Goal: Information Seeking & Learning: Check status

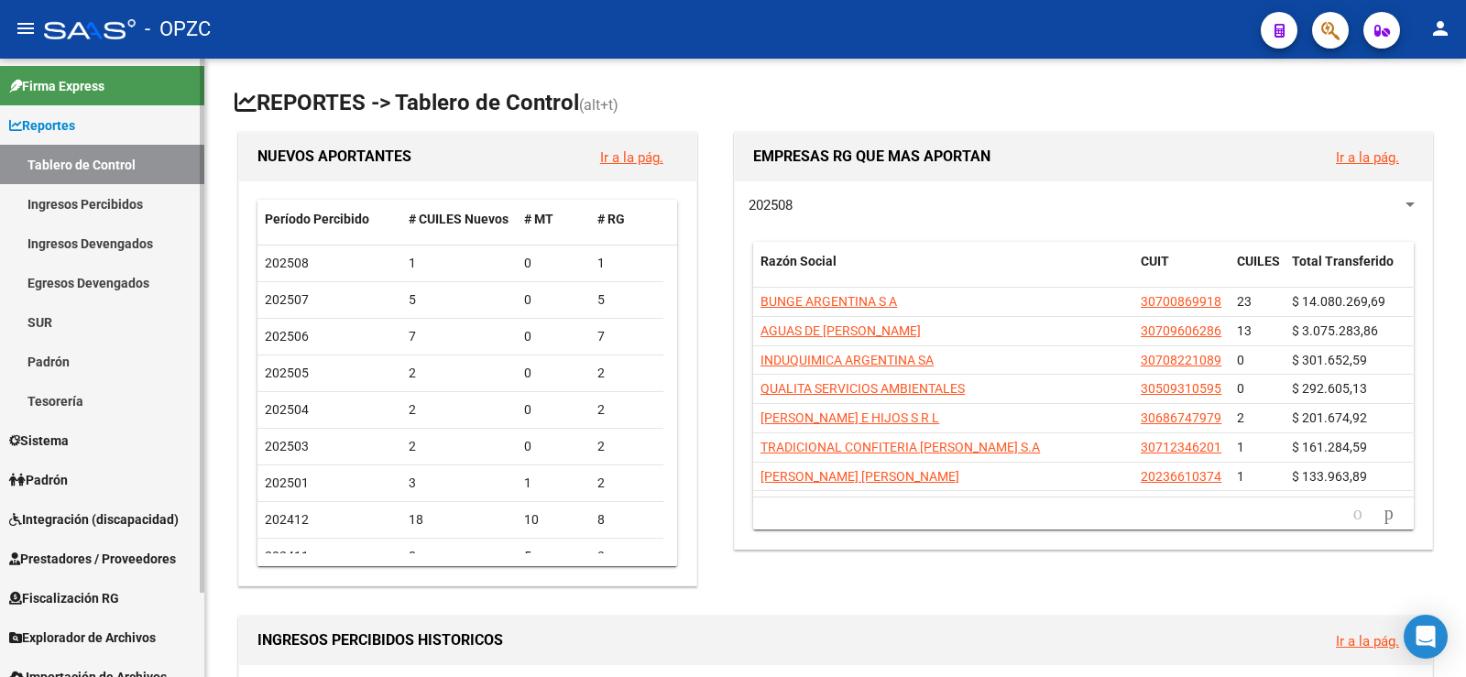
click at [68, 475] on span "Padrón" at bounding box center [38, 480] width 59 height 20
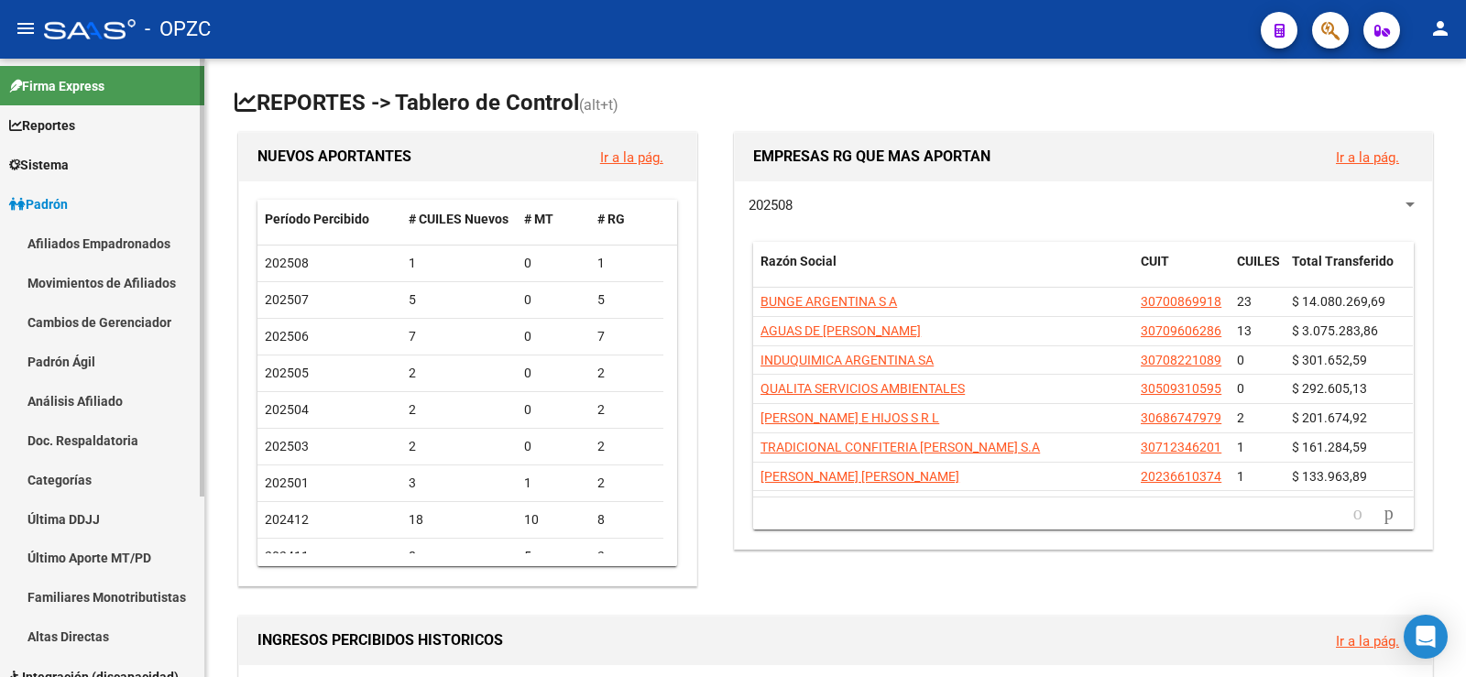
click at [113, 230] on link "Afiliados Empadronados" at bounding box center [102, 243] width 204 height 39
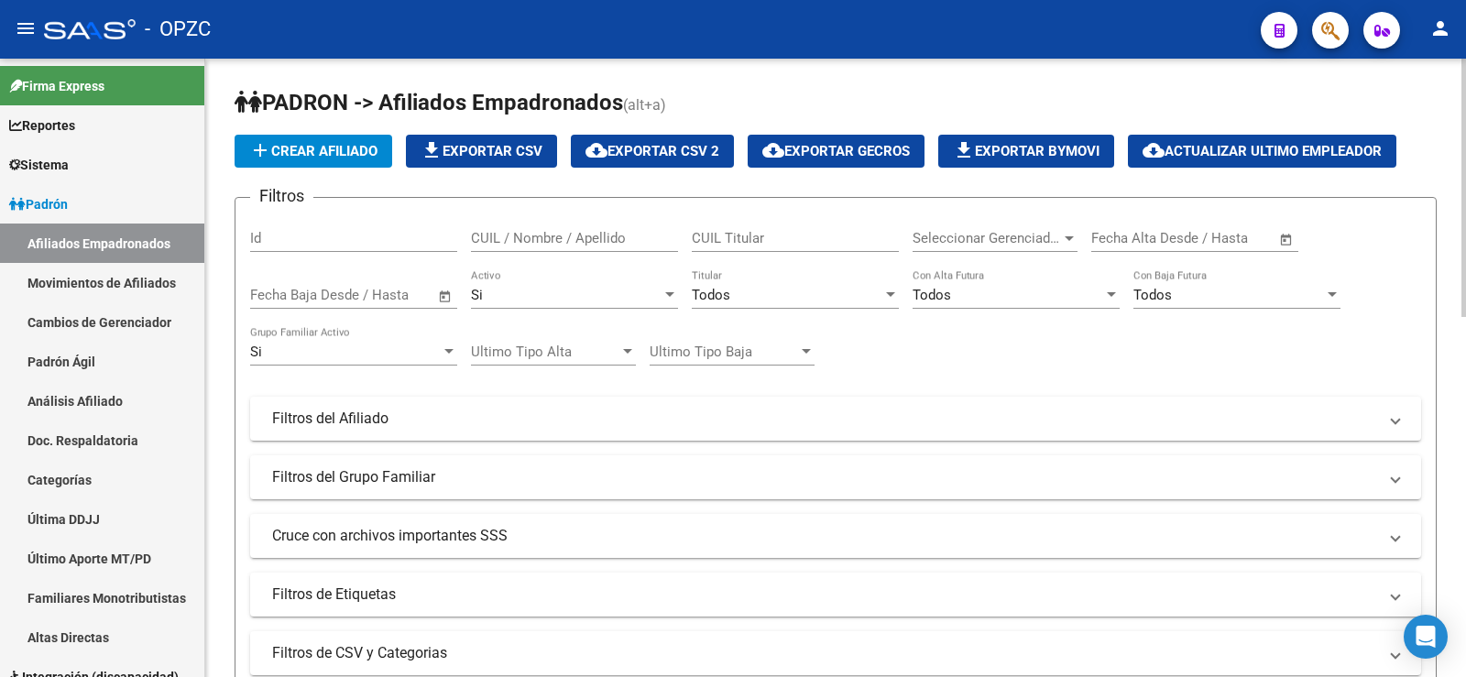
click at [565, 233] on input "CUIL / Nombre / Apellido" at bounding box center [574, 238] width 207 height 16
type input "34141938"
drag, startPoint x: 535, startPoint y: 231, endPoint x: 446, endPoint y: 240, distance: 89.4
click at [446, 240] on div "Filtros Id 34141938 CUIL / Nombre / Apellido CUIL Titular Seleccionar Gerenciad…" at bounding box center [835, 415] width 1171 height 404
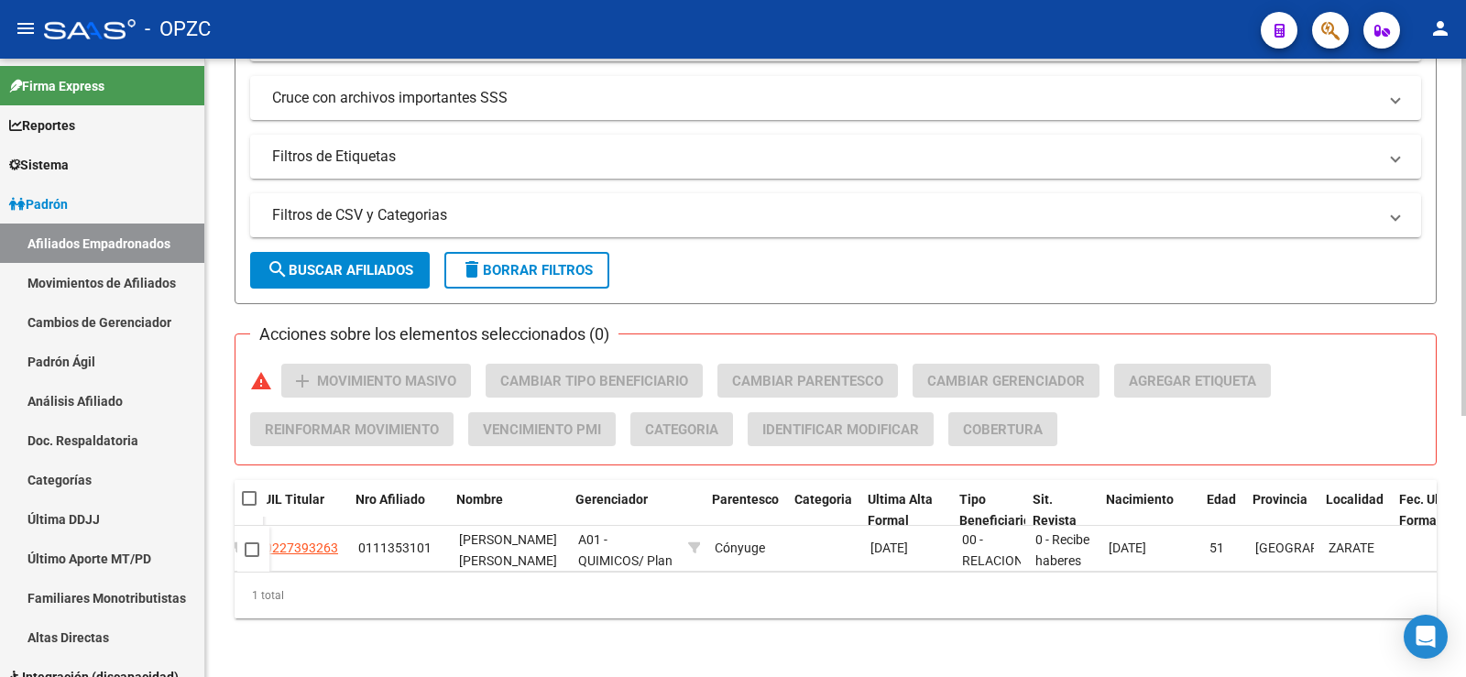
scroll to position [0, 539]
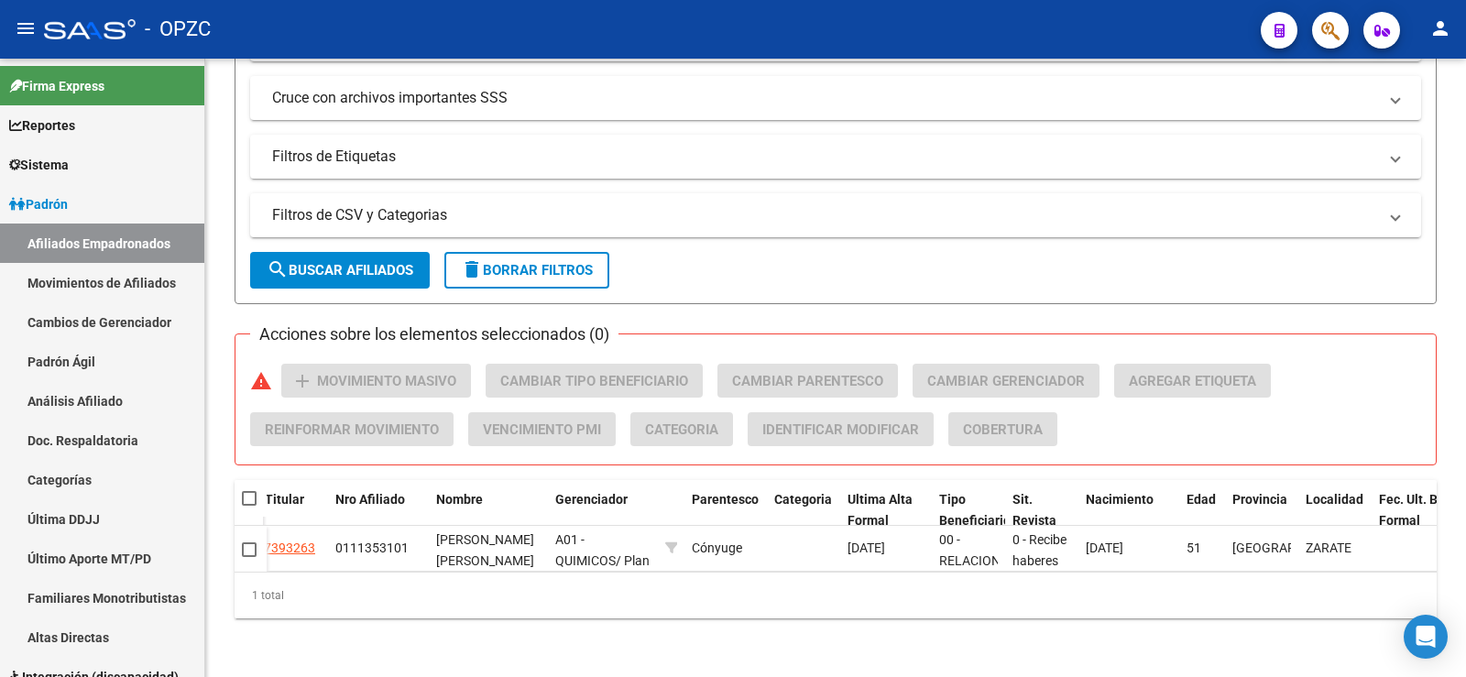
type input "93037191"
click at [1444, 27] on mat-icon "person" at bounding box center [1441, 28] width 22 height 22
click at [1419, 106] on button "exit_to_app Salir" at bounding box center [1403, 121] width 112 height 44
